Goal: Task Accomplishment & Management: Use online tool/utility

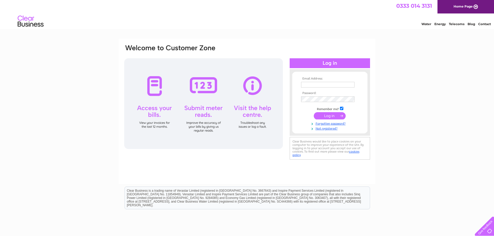
type input "sarah@cononbrae.co.uk"
click at [327, 115] on input "submit" at bounding box center [330, 115] width 32 height 7
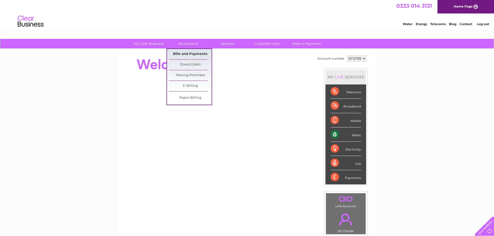
click at [188, 52] on link "Bills and Payments" at bounding box center [190, 54] width 43 height 10
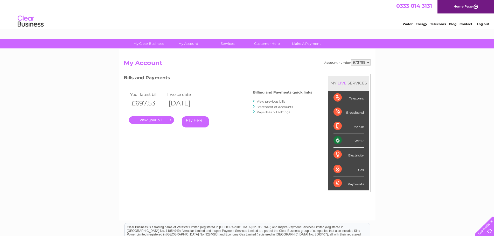
click at [153, 119] on link "." at bounding box center [151, 121] width 45 height 8
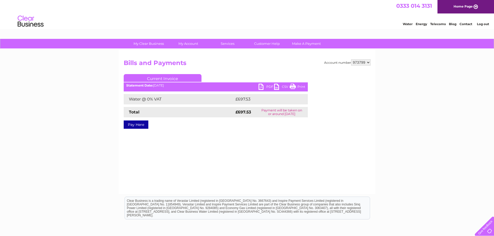
click at [269, 86] on link "PDF" at bounding box center [267, 88] width 16 height 8
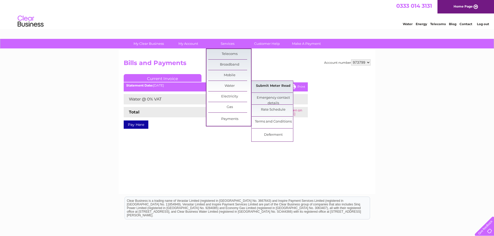
click at [271, 85] on link "Submit Meter Read" at bounding box center [273, 86] width 43 height 10
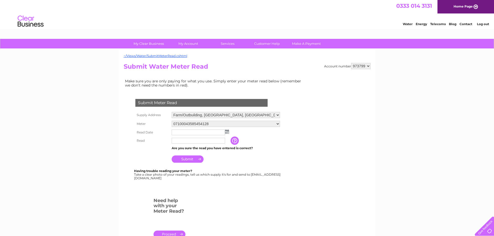
click at [233, 117] on select "Farm/Outbuilding, Conon Bridge, Dingwall, Ross Shire, IV7 8DN Torgorm Farm Hous…" at bounding box center [226, 115] width 108 height 6
click at [233, 117] on select "Farm/Outbuilding, Conon Bridge, Dingwall, Ross Shire, IV7 8DN Torgorm Farm Hous…" at bounding box center [226, 115] width 108 height 7
click at [226, 132] on img at bounding box center [227, 132] width 4 height 4
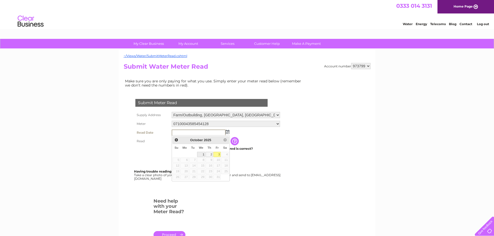
drag, startPoint x: 199, startPoint y: 154, endPoint x: 199, endPoint y: 151, distance: 2.9
click at [199, 154] on link "1" at bounding box center [201, 154] width 8 height 5
type input "2025/10/01"
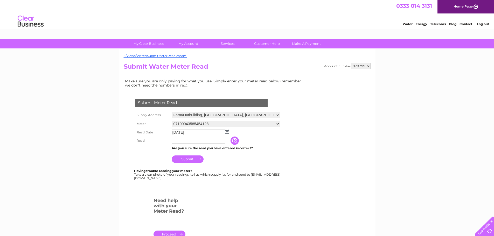
click at [189, 141] on input "text" at bounding box center [198, 141] width 53 height 6
type input "3201"
click at [187, 160] on input "Submit" at bounding box center [188, 159] width 32 height 7
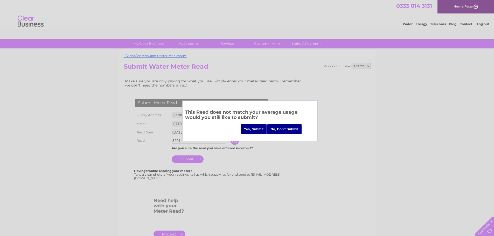
click at [250, 128] on input "Yes, Submit" at bounding box center [254, 129] width 26 height 10
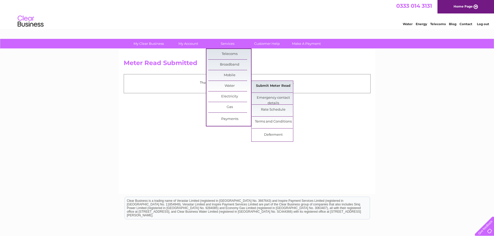
click at [278, 82] on link "Submit Meter Read" at bounding box center [273, 86] width 43 height 10
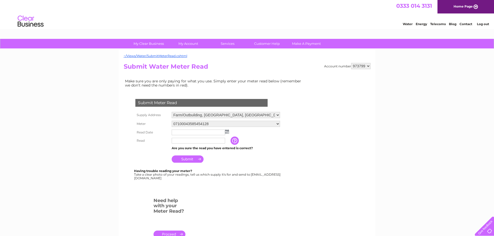
click at [222, 117] on select "Farm/Outbuilding, [GEOGRAPHIC_DATA], [GEOGRAPHIC_DATA][PERSON_NAME][GEOGRAPHIC_…" at bounding box center [226, 115] width 108 height 6
select select "354141"
click at [172, 112] on select "Farm/Outbuilding, [GEOGRAPHIC_DATA], [GEOGRAPHIC_DATA][PERSON_NAME][GEOGRAPHIC_…" at bounding box center [226, 115] width 108 height 7
click at [194, 131] on input "text" at bounding box center [198, 133] width 53 height 6
click at [227, 131] on img at bounding box center [228, 132] width 4 height 4
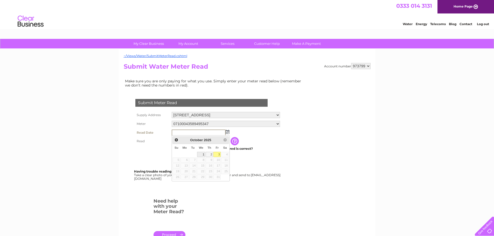
click at [203, 154] on link "1" at bounding box center [201, 154] width 8 height 5
type input "2025/10/01"
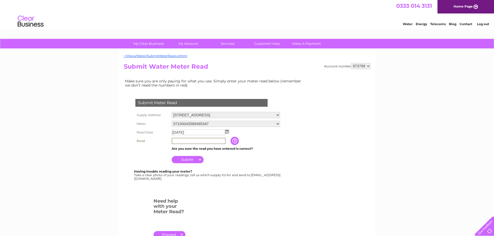
click at [177, 141] on input "text" at bounding box center [199, 141] width 54 height 6
type input "3757"
click at [186, 156] on td "Submit" at bounding box center [226, 158] width 111 height 12
click at [185, 160] on input "Submit" at bounding box center [188, 159] width 32 height 7
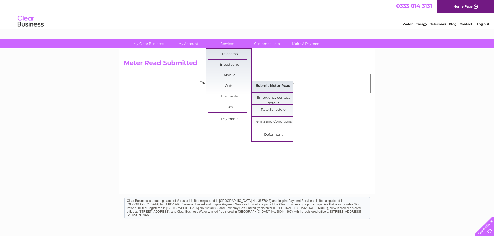
click at [268, 84] on link "Submit Meter Read" at bounding box center [273, 86] width 43 height 10
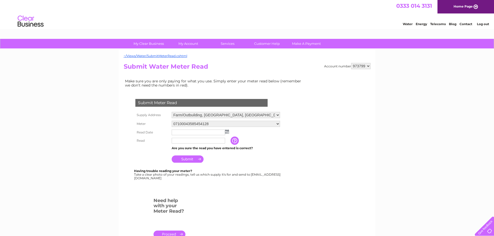
click at [215, 115] on select "Farm/Outbuilding, [GEOGRAPHIC_DATA], [GEOGRAPHIC_DATA][PERSON_NAME][GEOGRAPHIC_…" at bounding box center [226, 115] width 108 height 6
select select "354143"
click at [172, 112] on select "Farm/Outbuilding, [GEOGRAPHIC_DATA], [GEOGRAPHIC_DATA][PERSON_NAME][GEOGRAPHIC_…" at bounding box center [226, 115] width 108 height 7
click at [193, 132] on input "text" at bounding box center [198, 133] width 53 height 6
click at [227, 132] on img at bounding box center [227, 132] width 4 height 4
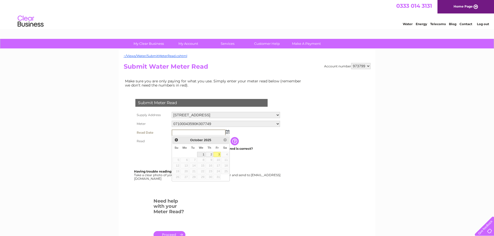
click at [203, 155] on link "1" at bounding box center [201, 154] width 8 height 5
type input "2025/10/01"
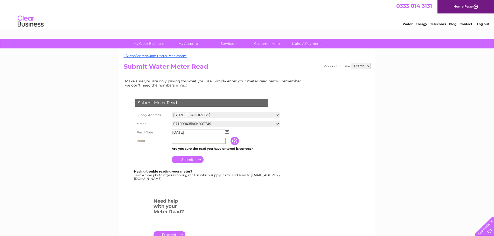
click at [182, 140] on input "text" at bounding box center [199, 141] width 54 height 6
type input "5484"
click at [181, 160] on input "Submit" at bounding box center [188, 159] width 32 height 7
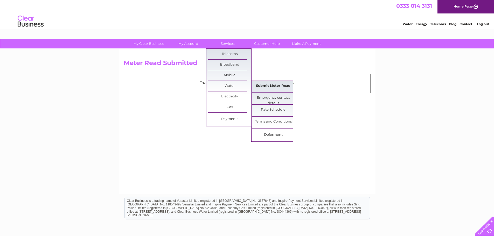
click at [271, 86] on link "Submit Meter Read" at bounding box center [273, 86] width 43 height 10
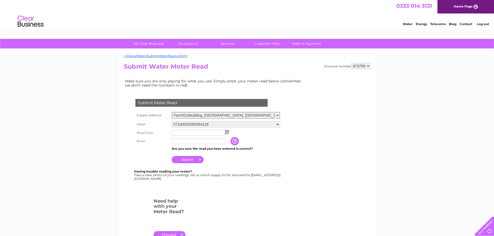
click at [248, 116] on select "Farm/Outbuilding, [GEOGRAPHIC_DATA], [GEOGRAPHIC_DATA][PERSON_NAME][GEOGRAPHIC_…" at bounding box center [226, 115] width 108 height 7
select select "354144"
click at [172, 112] on select "Farm/Outbuilding, [GEOGRAPHIC_DATA], [GEOGRAPHIC_DATA][PERSON_NAME][GEOGRAPHIC_…" at bounding box center [226, 115] width 108 height 7
click at [183, 132] on input "text" at bounding box center [198, 133] width 53 height 6
click at [228, 135] on td at bounding box center [226, 132] width 111 height 8
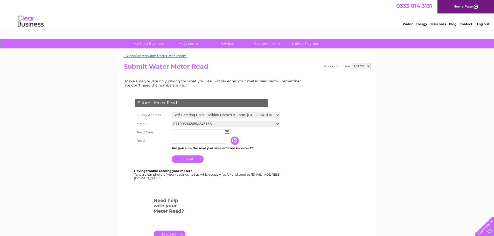
click at [228, 134] on img at bounding box center [227, 132] width 4 height 4
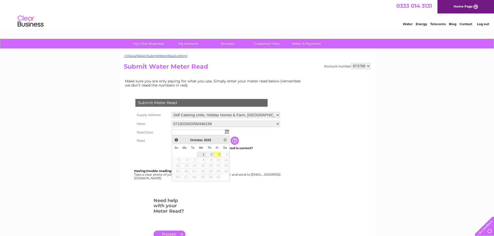
click at [204, 154] on link "1" at bounding box center [201, 154] width 8 height 5
type input "2025/10/01"
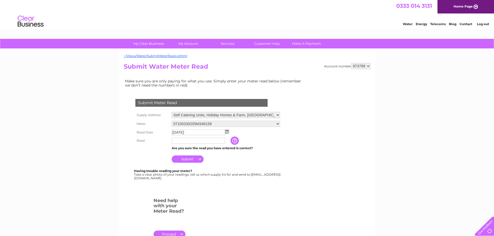
click at [192, 143] on input "text" at bounding box center [198, 141] width 53 height 6
type input "12484"
click at [192, 160] on input "Submit" at bounding box center [188, 159] width 32 height 7
